Goal: Check status

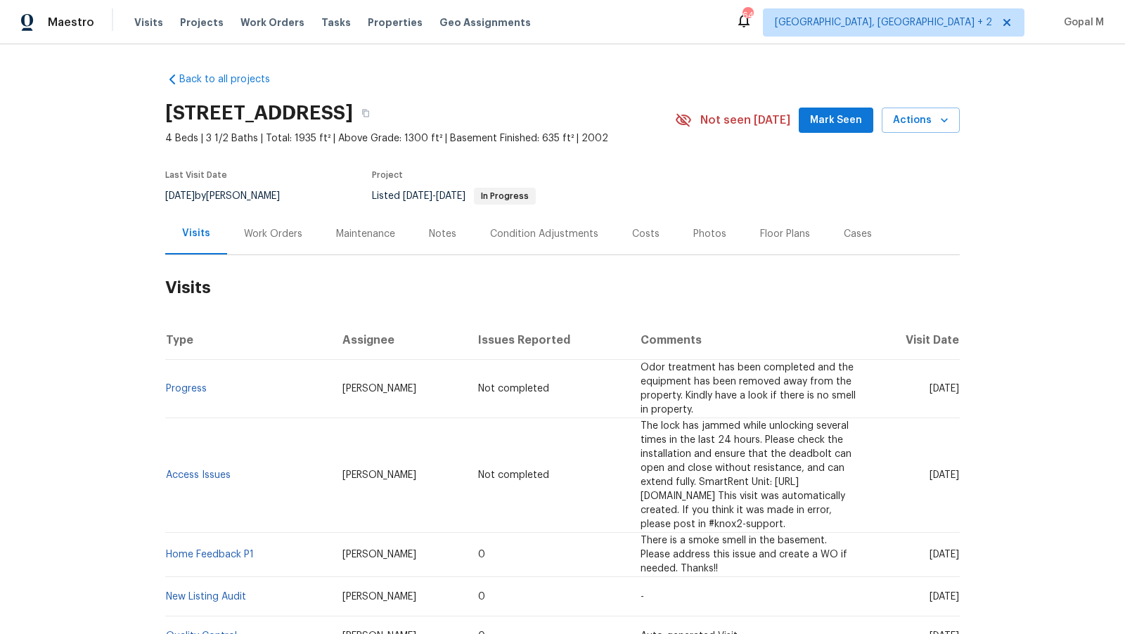
click at [264, 239] on div "Work Orders" at bounding box center [273, 234] width 58 height 14
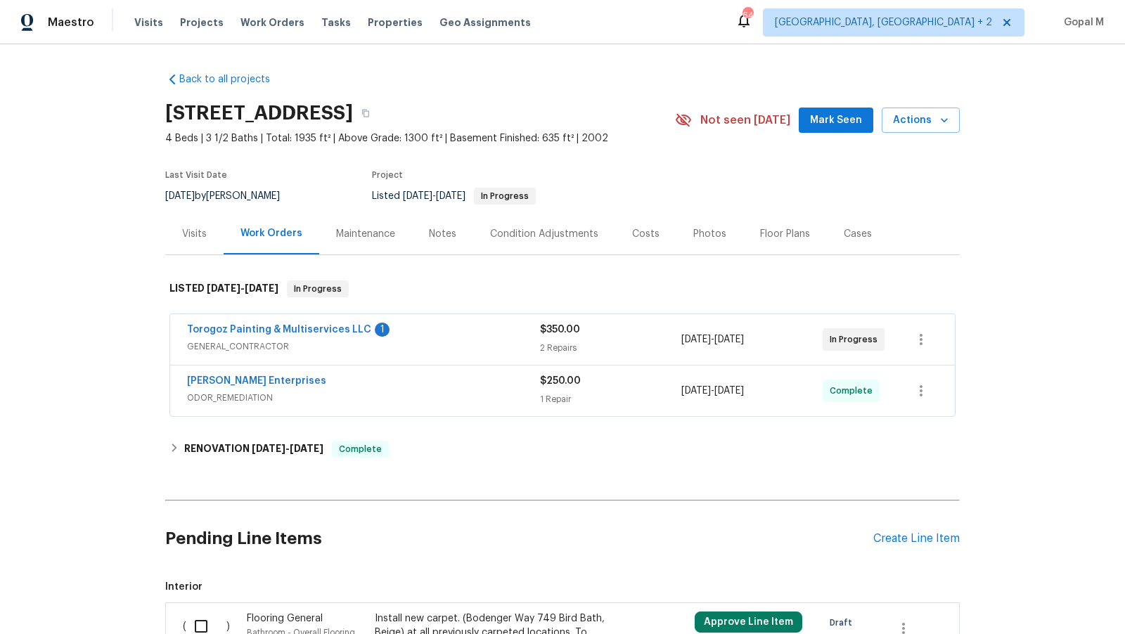
click at [420, 331] on div "Torogoz Painting & Multiservices LLC 1" at bounding box center [363, 331] width 353 height 17
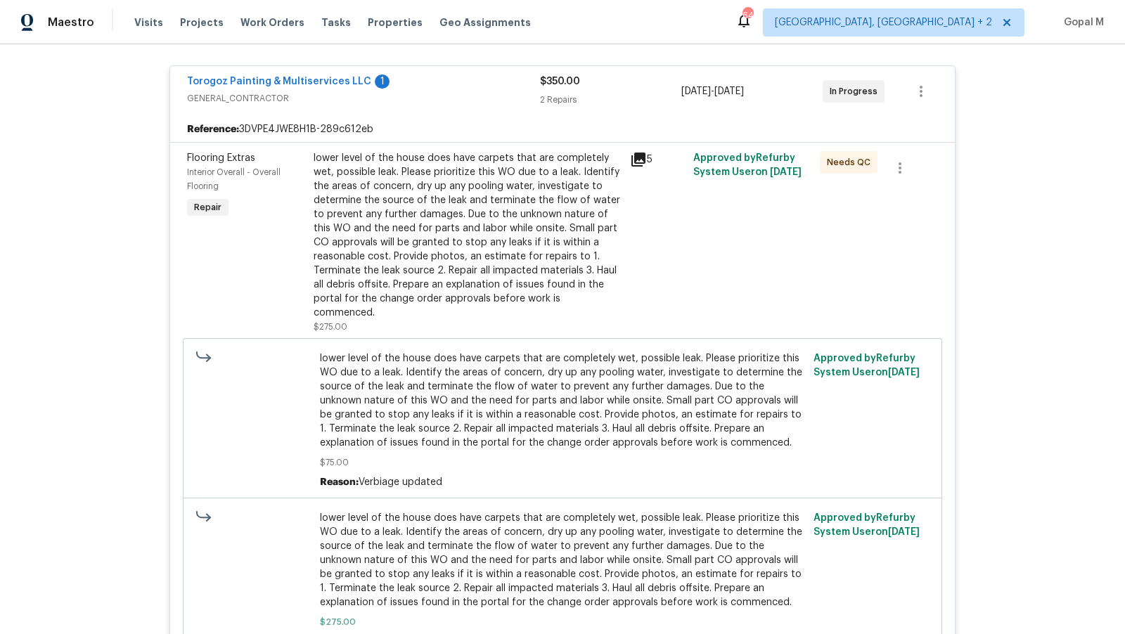
click at [433, 93] on span "GENERAL_CONTRACTOR" at bounding box center [363, 98] width 353 height 14
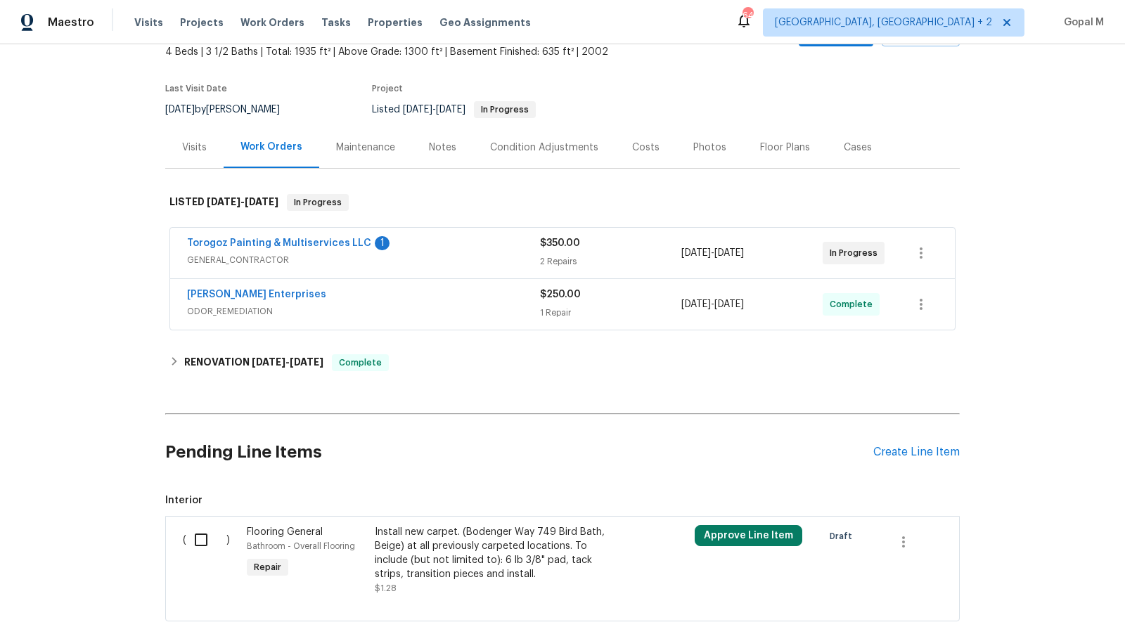
scroll to position [84, 0]
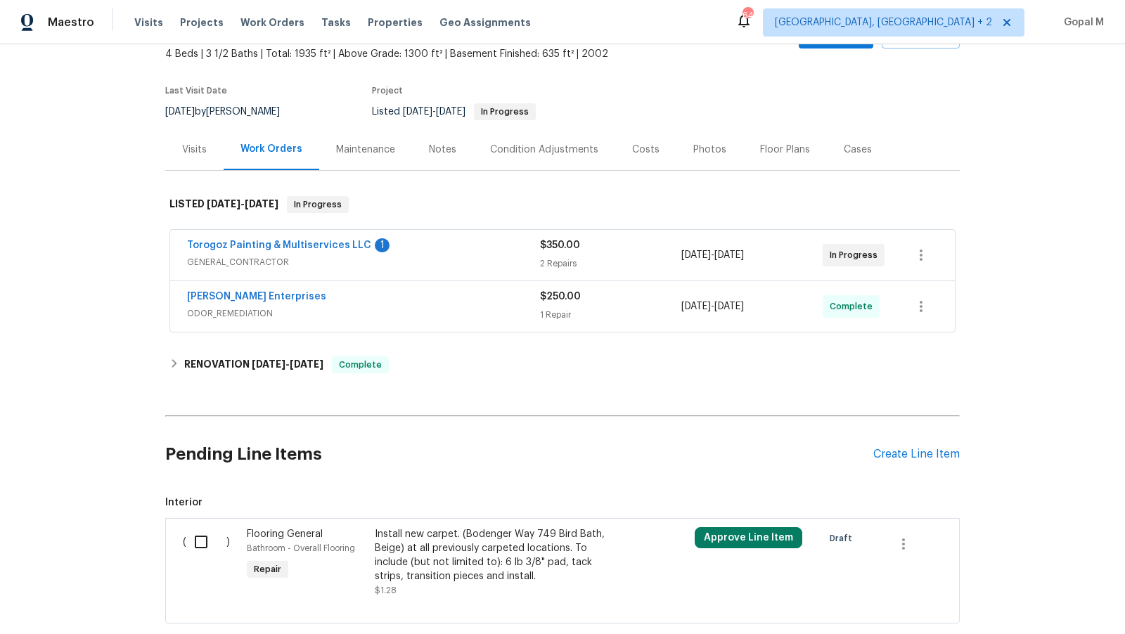
click at [434, 312] on span "ODOR_REMEDIATION" at bounding box center [363, 314] width 353 height 14
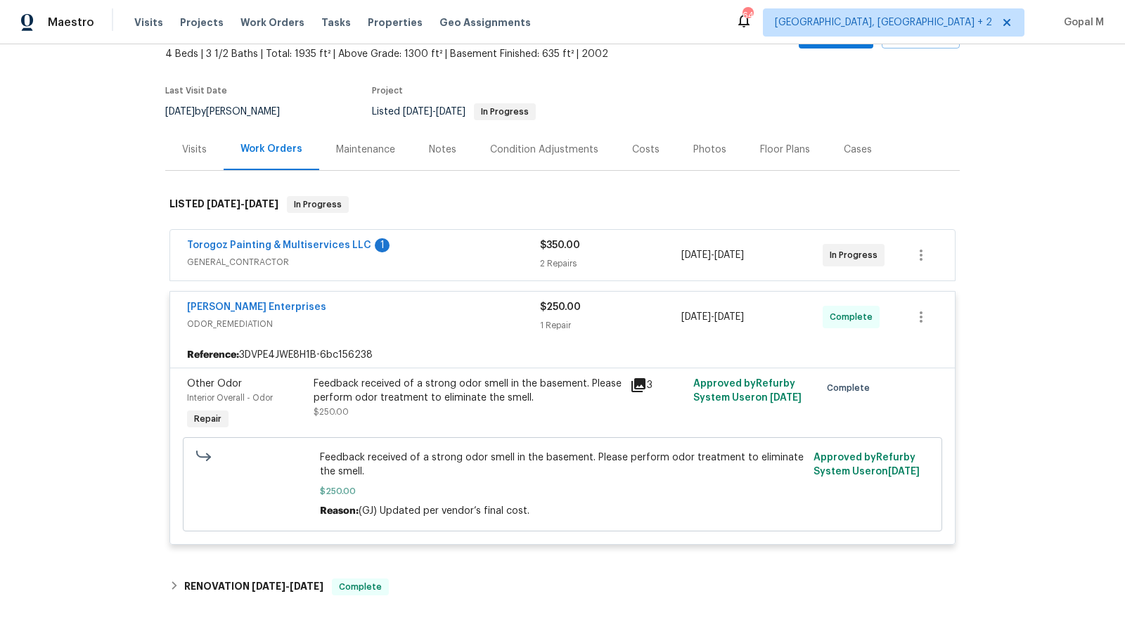
click at [191, 146] on div "Visits" at bounding box center [194, 150] width 25 height 14
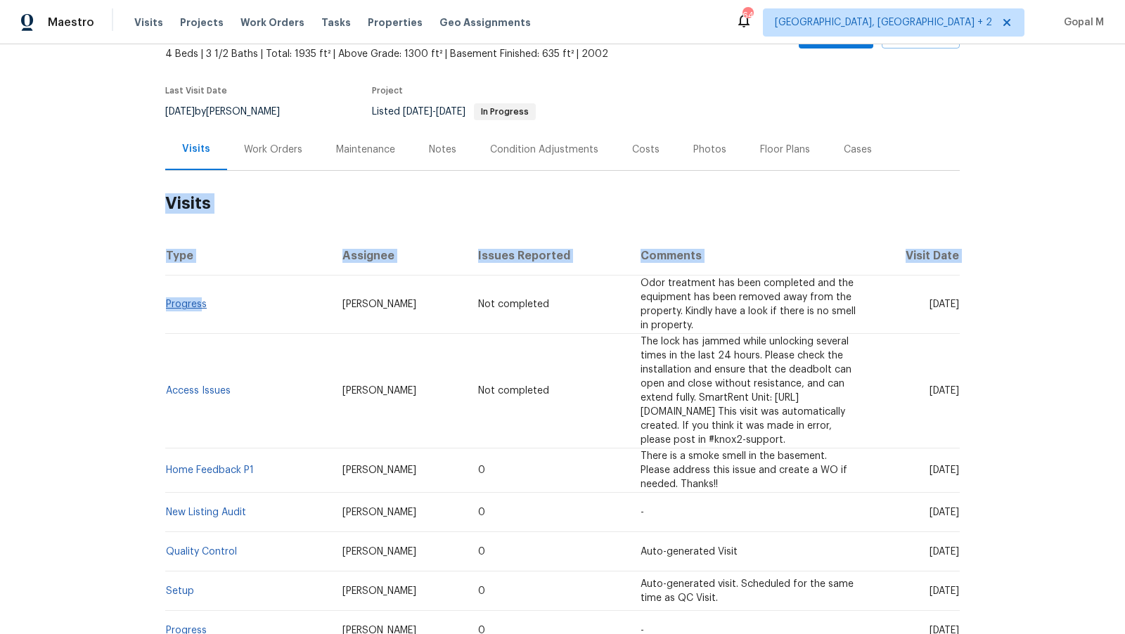
drag, startPoint x: 158, startPoint y: 299, endPoint x: 199, endPoint y: 300, distance: 40.8
click at [199, 300] on div "Back to all projects [STREET_ADDRESS] 4 Beds | 3 1/2 Baths | Total: 1935 ft² | …" at bounding box center [562, 339] width 1125 height 590
click at [219, 300] on td "Progress" at bounding box center [248, 305] width 166 height 58
drag, startPoint x: 209, startPoint y: 298, endPoint x: 166, endPoint y: 298, distance: 42.9
click at [166, 298] on td "Progress" at bounding box center [248, 305] width 166 height 58
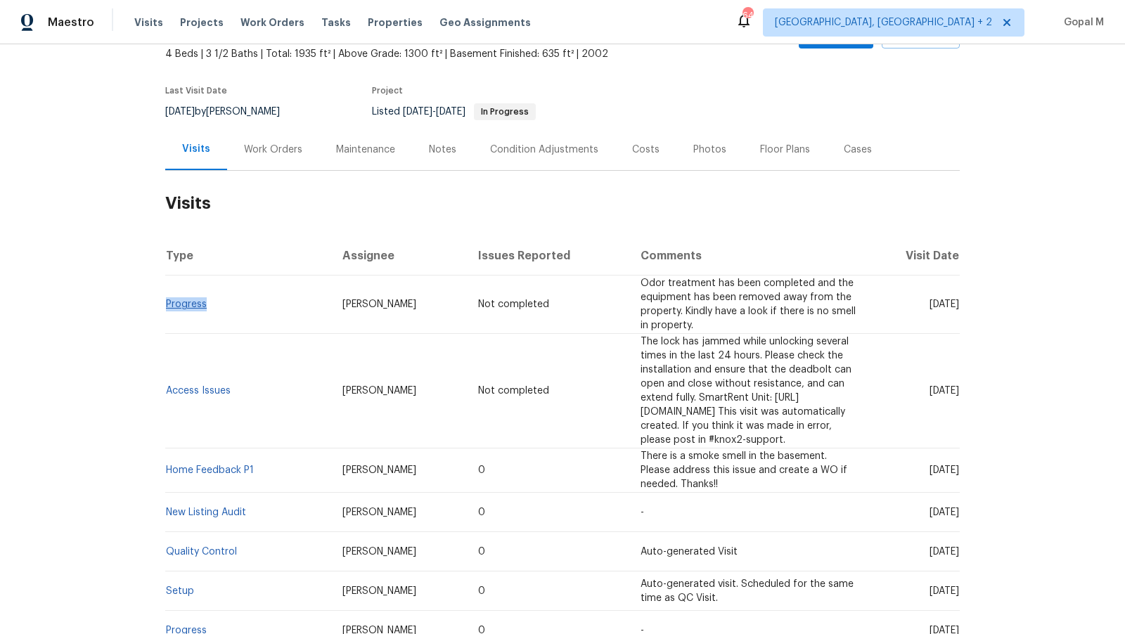
copy link "Progress"
